Goal: Information Seeking & Learning: Learn about a topic

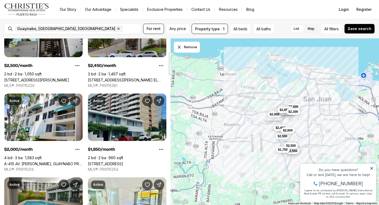
scroll to position [108, 0]
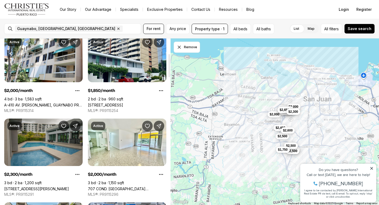
click at [47, 186] on link "[STREET_ADDRESS][PERSON_NAME]" at bounding box center [36, 188] width 65 height 4
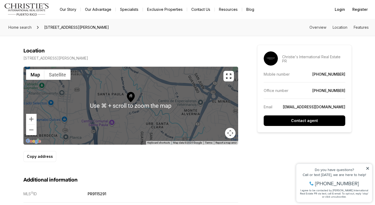
scroll to position [314, 0]
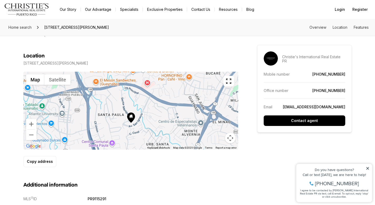
drag, startPoint x: 141, startPoint y: 96, endPoint x: 141, endPoint y: 112, distance: 16.1
click at [141, 112] on div at bounding box center [130, 111] width 215 height 78
click at [32, 124] on button "Zoom in" at bounding box center [31, 124] width 11 height 11
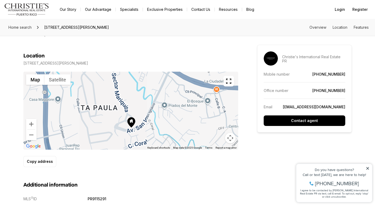
drag, startPoint x: 112, startPoint y: 137, endPoint x: 112, endPoint y: 123, distance: 14.5
click at [112, 123] on div at bounding box center [130, 111] width 215 height 78
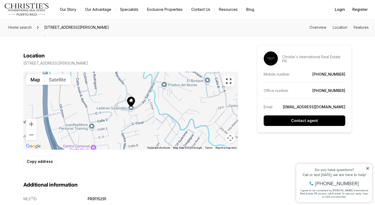
drag, startPoint x: 118, startPoint y: 137, endPoint x: 118, endPoint y: 119, distance: 18.2
click at [118, 119] on div at bounding box center [130, 111] width 215 height 78
click at [65, 85] on button "Satellite" at bounding box center [57, 79] width 26 height 11
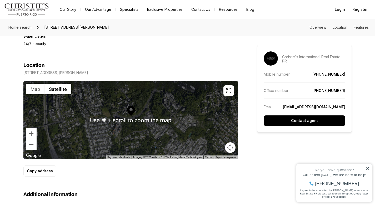
scroll to position [300, 0]
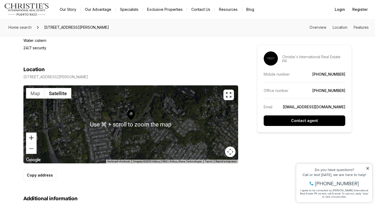
click at [33, 140] on button "Zoom in" at bounding box center [31, 137] width 11 height 11
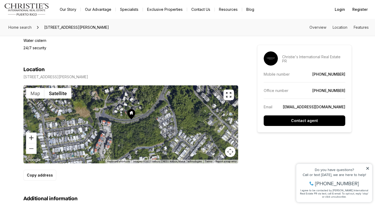
click at [33, 137] on button "Zoom in" at bounding box center [31, 137] width 11 height 11
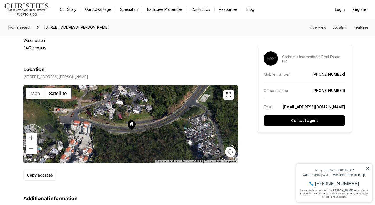
drag, startPoint x: 125, startPoint y: 140, endPoint x: 125, endPoint y: 152, distance: 12.4
click at [125, 152] on div at bounding box center [130, 124] width 215 height 78
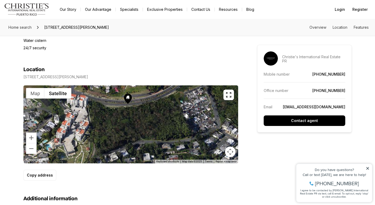
drag, startPoint x: 118, startPoint y: 149, endPoint x: 115, endPoint y: 122, distance: 26.8
click at [115, 122] on div at bounding box center [130, 124] width 215 height 78
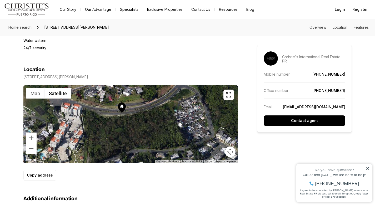
drag, startPoint x: 115, startPoint y: 122, endPoint x: 109, endPoint y: 130, distance: 10.4
click at [109, 130] on div at bounding box center [130, 124] width 215 height 78
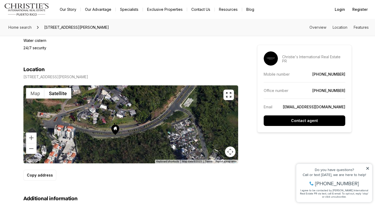
drag, startPoint x: 112, startPoint y: 129, endPoint x: 105, endPoint y: 154, distance: 25.4
click at [105, 154] on div at bounding box center [130, 124] width 215 height 78
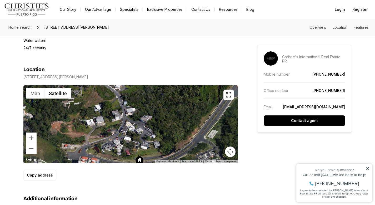
drag, startPoint x: 123, startPoint y: 102, endPoint x: 148, endPoint y: 133, distance: 40.1
click at [148, 133] on div at bounding box center [130, 124] width 215 height 78
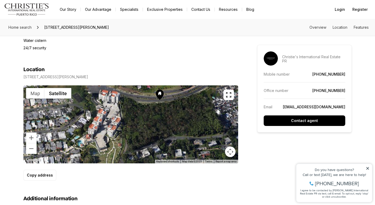
drag, startPoint x: 138, startPoint y: 144, endPoint x: 159, endPoint y: 76, distance: 70.9
click at [159, 76] on div "Location 199 AVE SAN IGNACIO #3101 GUAYNABO PR, 00965 ← Move left → Move right …" at bounding box center [130, 123] width 215 height 114
click at [32, 140] on button "Zoom in" at bounding box center [31, 137] width 11 height 11
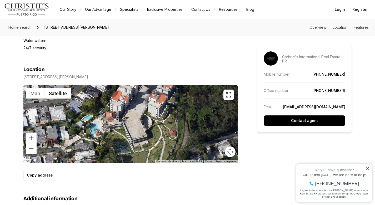
drag, startPoint x: 71, startPoint y: 138, endPoint x: 136, endPoint y: 105, distance: 73.1
click at [136, 105] on div at bounding box center [130, 124] width 215 height 78
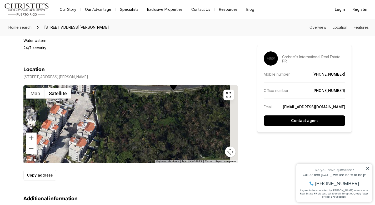
drag, startPoint x: 136, startPoint y: 105, endPoint x: 50, endPoint y: 152, distance: 97.6
click at [50, 152] on div at bounding box center [130, 124] width 215 height 78
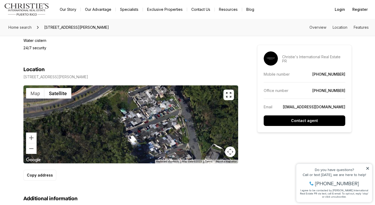
drag, startPoint x: 178, startPoint y: 136, endPoint x: 22, endPoint y: 162, distance: 158.1
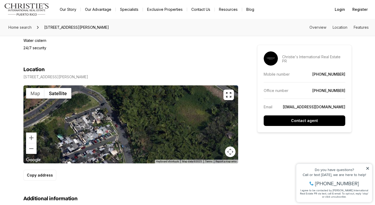
drag, startPoint x: 127, startPoint y: 129, endPoint x: 62, endPoint y: 155, distance: 69.3
click at [62, 155] on div at bounding box center [130, 124] width 215 height 78
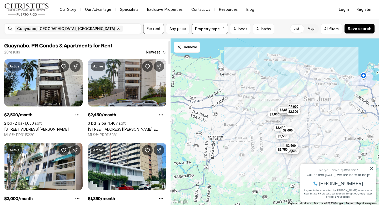
scroll to position [86, 0]
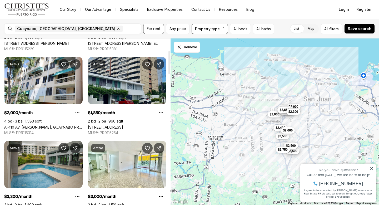
click at [123, 125] on link "14 CALLE MILAN #3J, GUAYNABO PR, 00966" at bounding box center [105, 127] width 35 height 4
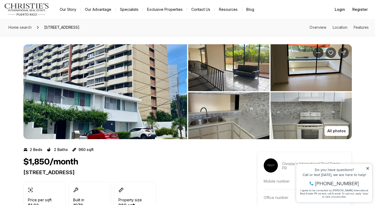
click at [139, 87] on img "View image gallery" at bounding box center [105, 91] width 164 height 95
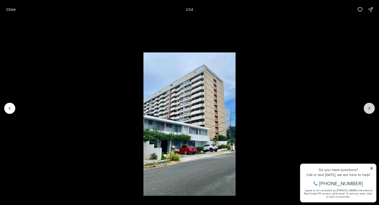
click at [369, 108] on icon "Next slide" at bounding box center [369, 108] width 5 height 5
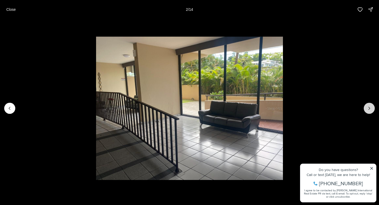
click at [369, 108] on icon "Next slide" at bounding box center [369, 108] width 5 height 5
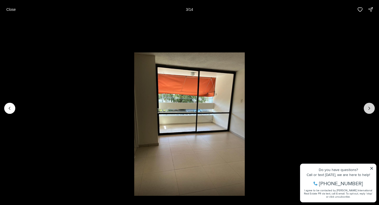
click at [369, 108] on icon "Next slide" at bounding box center [369, 108] width 5 height 5
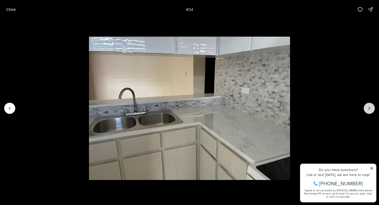
click at [369, 108] on icon "Next slide" at bounding box center [369, 108] width 5 height 5
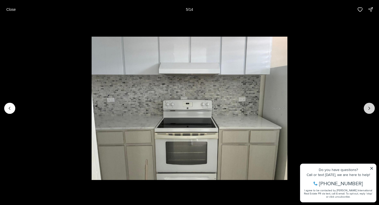
click at [369, 108] on icon "Next slide" at bounding box center [369, 108] width 5 height 5
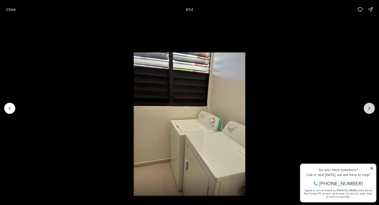
click at [369, 108] on icon "Next slide" at bounding box center [369, 108] width 5 height 5
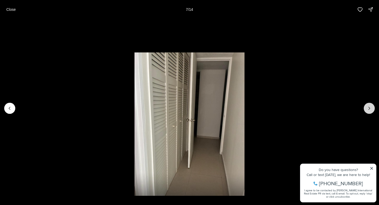
click at [369, 108] on icon "Next slide" at bounding box center [369, 108] width 5 height 5
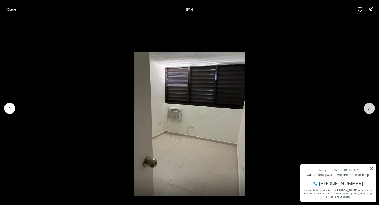
click at [369, 108] on icon "Next slide" at bounding box center [369, 108] width 5 height 5
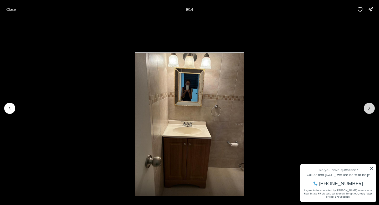
click at [369, 108] on icon "Next slide" at bounding box center [369, 108] width 5 height 5
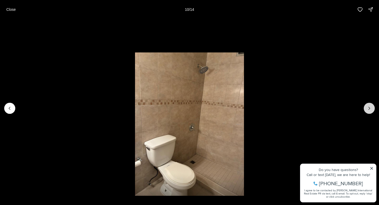
click at [369, 108] on icon "Next slide" at bounding box center [369, 108] width 5 height 5
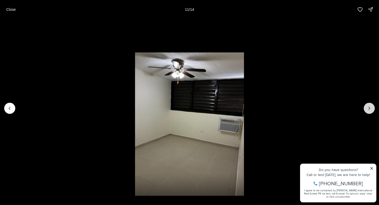
click at [370, 108] on icon "Next slide" at bounding box center [369, 108] width 5 height 5
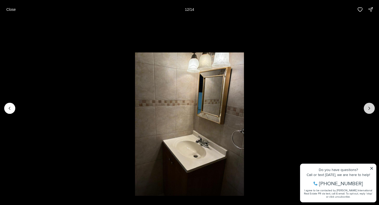
click at [370, 108] on icon "Next slide" at bounding box center [369, 108] width 1 height 3
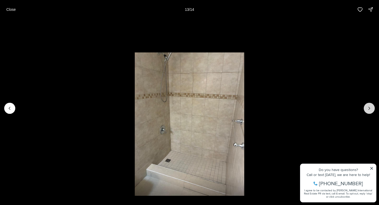
click at [370, 108] on icon "Next slide" at bounding box center [369, 108] width 1 height 3
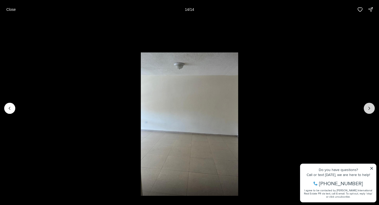
click at [370, 108] on div at bounding box center [369, 108] width 11 height 11
click at [13, 10] on p "Close" at bounding box center [10, 9] width 9 height 4
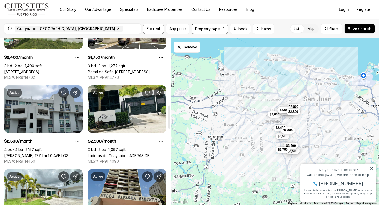
scroll to position [478, 0]
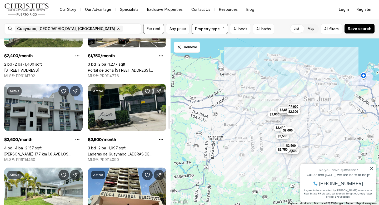
click at [134, 152] on link "Laderas de Guaynabo LADERAS DE GUAYNABO #H501, GUAYNABO PR, 00969" at bounding box center [127, 154] width 78 height 4
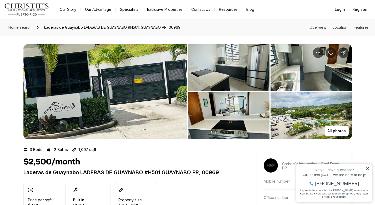
click at [134, 108] on img "View image gallery" at bounding box center [105, 91] width 164 height 95
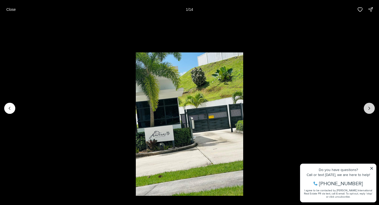
click at [372, 107] on icon "Next slide" at bounding box center [369, 108] width 5 height 5
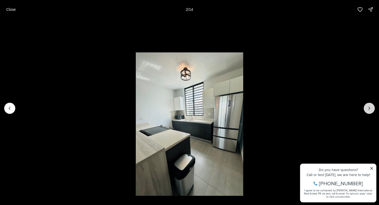
click at [371, 107] on icon "Next slide" at bounding box center [369, 108] width 5 height 5
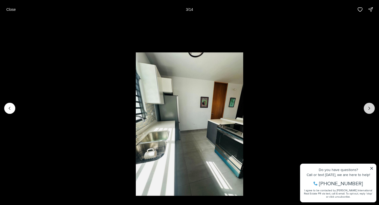
click at [371, 107] on icon "Next slide" at bounding box center [369, 108] width 5 height 5
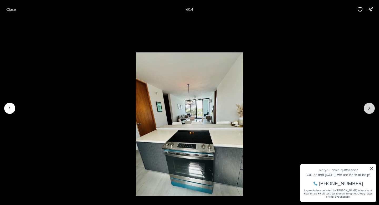
click at [371, 107] on icon "Next slide" at bounding box center [369, 108] width 5 height 5
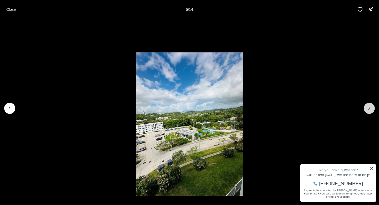
click at [371, 107] on icon "Next slide" at bounding box center [369, 108] width 5 height 5
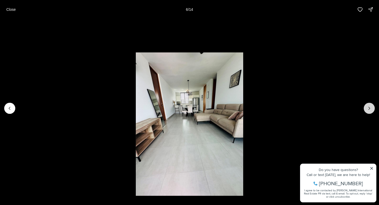
click at [371, 107] on icon "Next slide" at bounding box center [369, 108] width 5 height 5
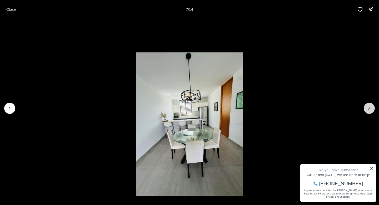
click at [371, 107] on icon "Next slide" at bounding box center [369, 108] width 5 height 5
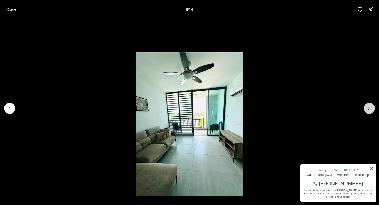
click at [371, 107] on icon "Next slide" at bounding box center [369, 108] width 5 height 5
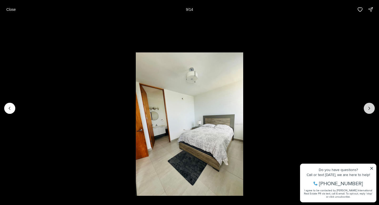
click at [371, 107] on icon "Next slide" at bounding box center [369, 108] width 5 height 5
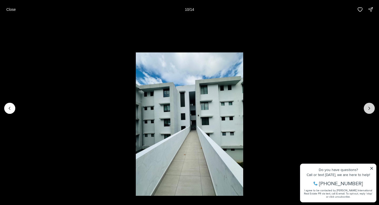
click at [371, 107] on icon "Next slide" at bounding box center [369, 108] width 5 height 5
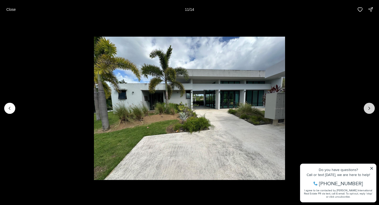
click at [371, 107] on icon "Next slide" at bounding box center [369, 108] width 5 height 5
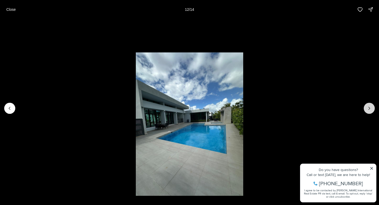
click at [371, 107] on icon "Next slide" at bounding box center [369, 108] width 5 height 5
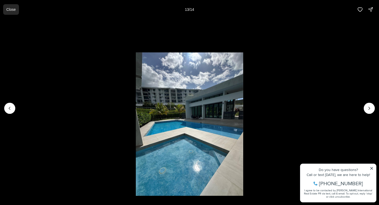
click at [14, 9] on p "Close" at bounding box center [10, 9] width 9 height 4
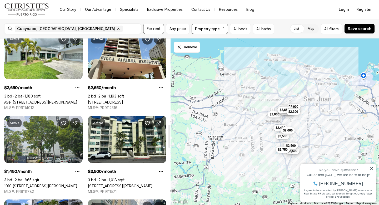
scroll to position [613, 0]
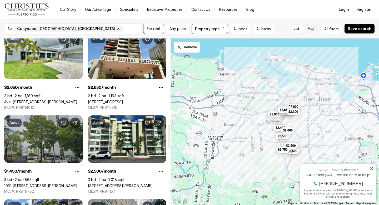
click at [54, 183] on link "1010 [STREET_ADDRESS][PERSON_NAME]" at bounding box center [40, 185] width 73 height 4
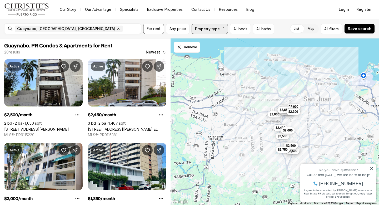
click at [208, 31] on button "Property type · 1" at bounding box center [210, 29] width 36 height 10
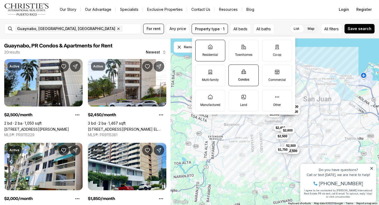
click at [213, 53] on p "Residential" at bounding box center [210, 55] width 16 height 4
click at [201, 45] on button "Residential" at bounding box center [198, 42] width 5 height 5
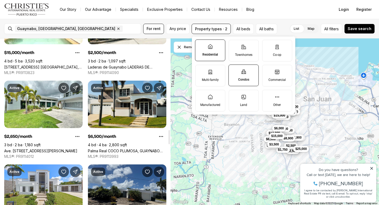
scroll to position [1116, 0]
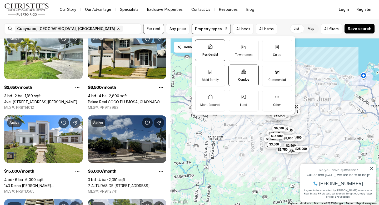
click at [122, 183] on link "7 ALTURAS DE [STREET_ADDRESS]" at bounding box center [119, 185] width 62 height 4
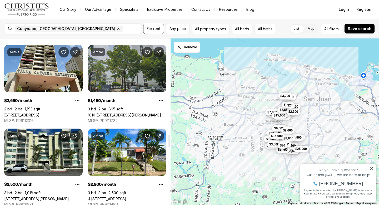
scroll to position [1293, 0]
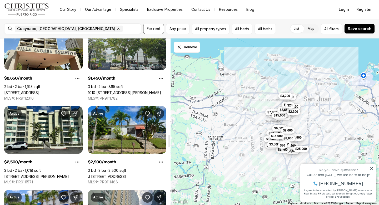
click at [126, 174] on link "J [STREET_ADDRESS]" at bounding box center [107, 176] width 38 height 4
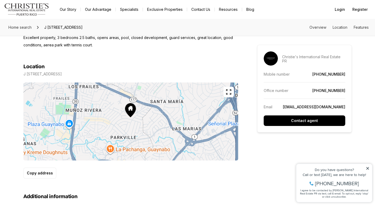
scroll to position [238, 0]
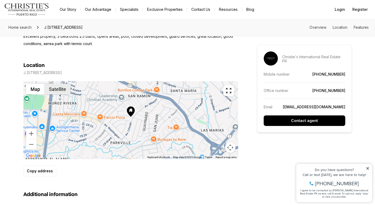
click at [52, 92] on button "Satellite" at bounding box center [57, 89] width 26 height 11
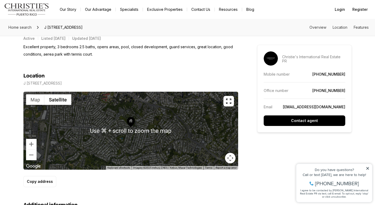
scroll to position [221, 0]
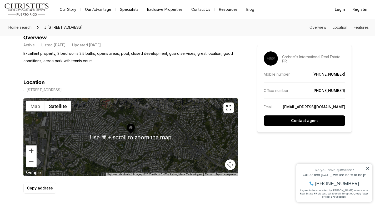
click at [29, 151] on button "Zoom in" at bounding box center [31, 150] width 11 height 11
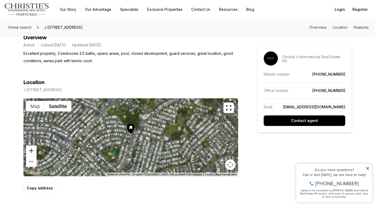
click at [29, 151] on button "Zoom in" at bounding box center [31, 150] width 11 height 11
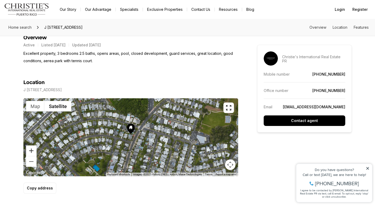
click at [29, 151] on button "Zoom in" at bounding box center [31, 150] width 11 height 11
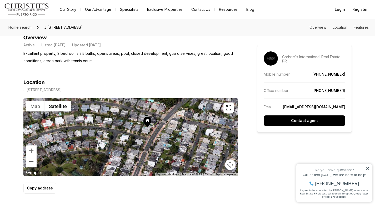
drag, startPoint x: 147, startPoint y: 146, endPoint x: 164, endPoint y: 138, distance: 19.3
click at [164, 138] on div at bounding box center [130, 137] width 215 height 78
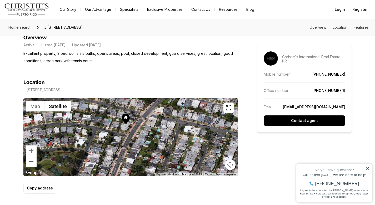
drag, startPoint x: 175, startPoint y: 120, endPoint x: 154, endPoint y: 117, distance: 22.0
click at [154, 117] on div at bounding box center [130, 137] width 215 height 78
click at [31, 150] on button "Zoom in" at bounding box center [31, 150] width 11 height 11
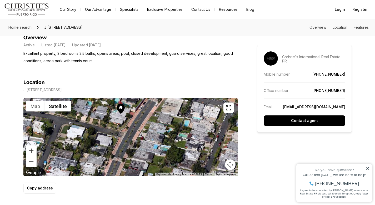
click at [31, 150] on button "Zoom in" at bounding box center [31, 150] width 11 height 11
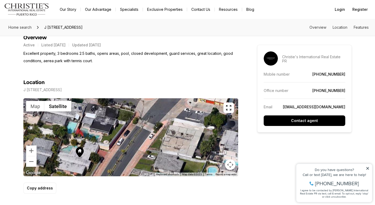
drag, startPoint x: 108, startPoint y: 109, endPoint x: 77, endPoint y: 173, distance: 71.1
click at [77, 173] on div at bounding box center [130, 137] width 215 height 78
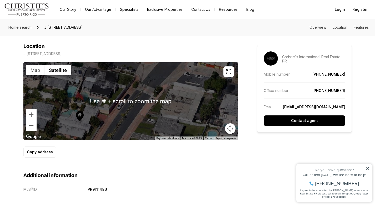
scroll to position [258, 0]
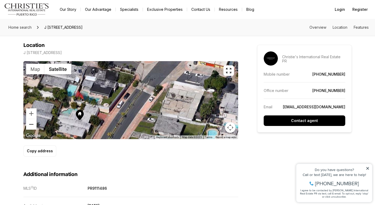
click at [31, 123] on button "Zoom out" at bounding box center [31, 124] width 11 height 11
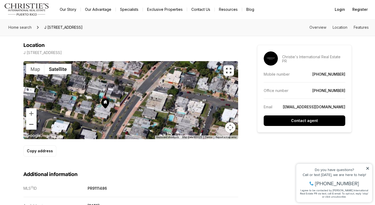
click at [31, 123] on button "Zoom out" at bounding box center [31, 124] width 11 height 11
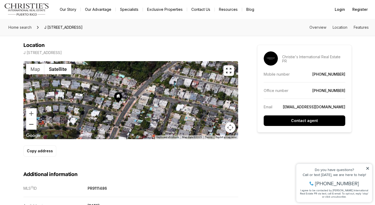
click at [31, 123] on button "Zoom out" at bounding box center [31, 124] width 11 height 11
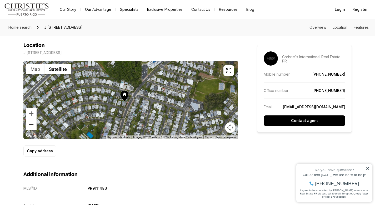
click at [31, 123] on button "Zoom out" at bounding box center [31, 124] width 11 height 11
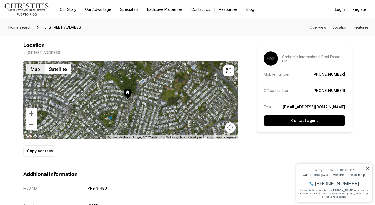
click at [39, 71] on button "Map" at bounding box center [35, 69] width 18 height 11
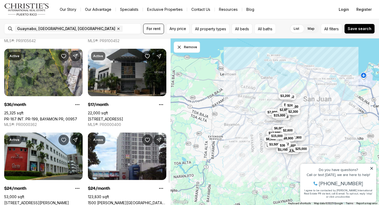
scroll to position [1771, 0]
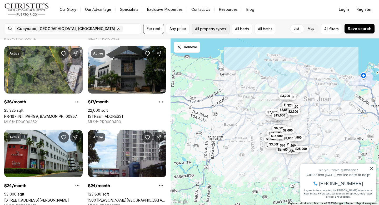
click at [204, 30] on button "All property types" at bounding box center [211, 29] width 38 height 10
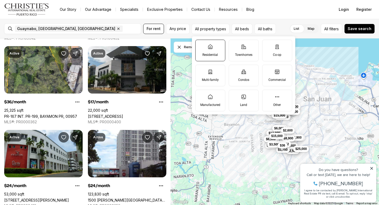
click at [206, 46] on label "Residential" at bounding box center [210, 50] width 30 height 22
click at [201, 45] on button "Residential" at bounding box center [198, 42] width 5 height 5
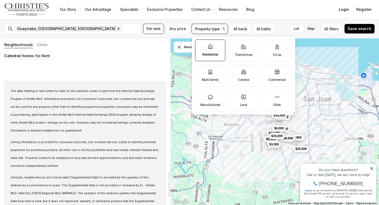
scroll to position [896, 0]
